Goal: Information Seeking & Learning: Learn about a topic

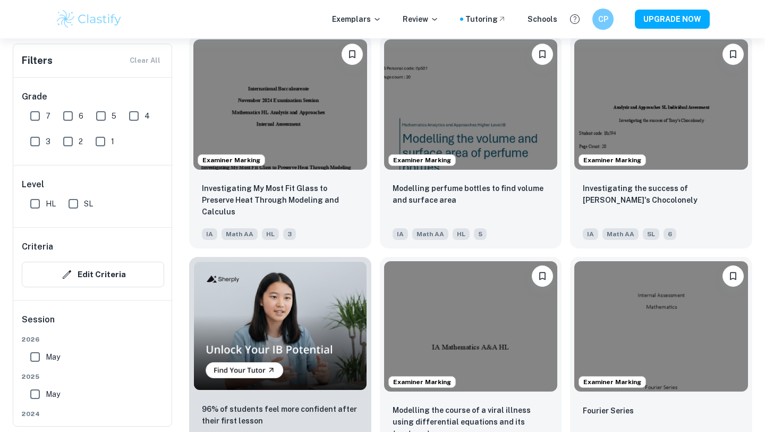
click at [48, 114] on span "7" at bounding box center [48, 116] width 5 height 12
click at [46, 114] on input "7" at bounding box center [34, 115] width 21 height 21
checkbox input "true"
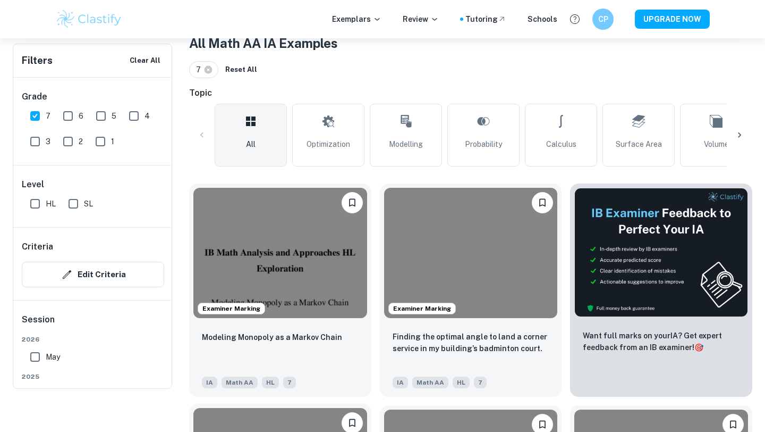
scroll to position [244, 0]
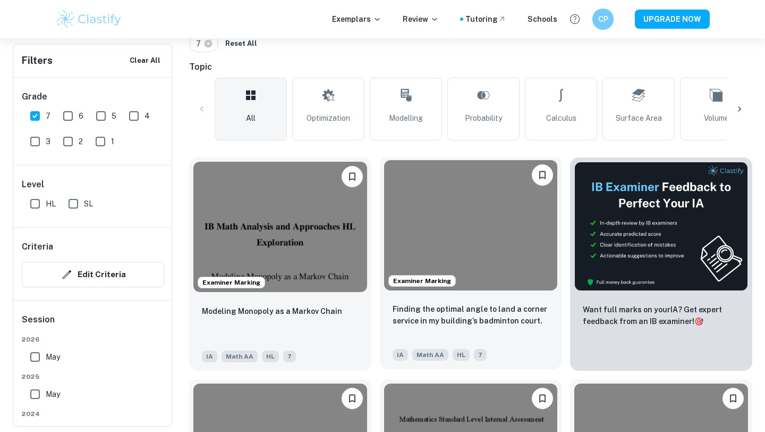
click at [449, 252] on img at bounding box center [471, 225] width 174 height 130
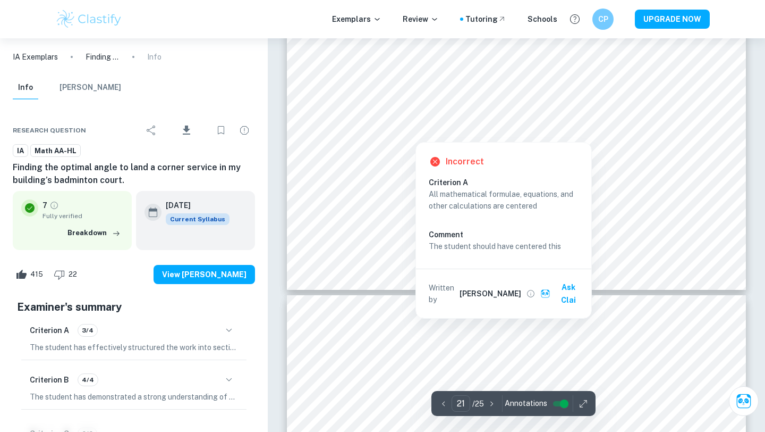
scroll to position [13885, 0]
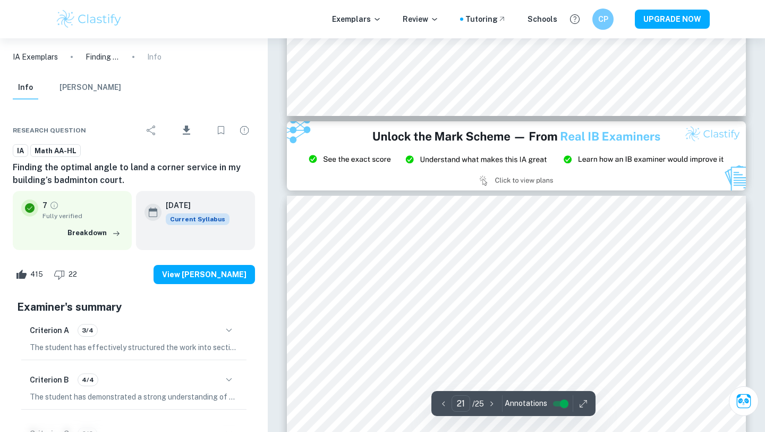
type input "20"
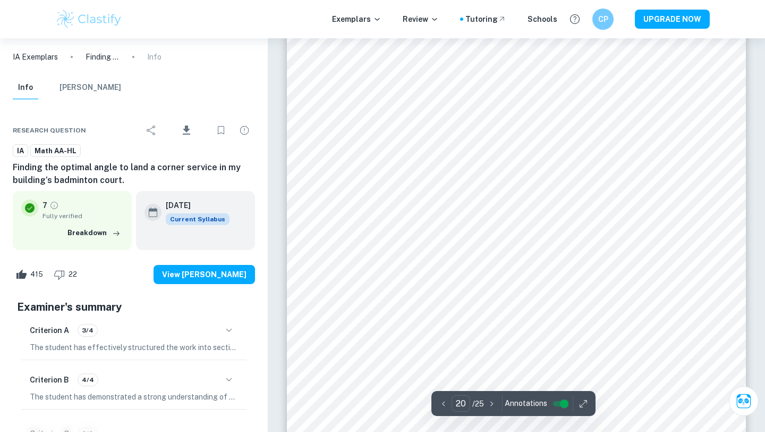
scroll to position [12756, 0]
